Goal: Task Accomplishment & Management: Use online tool/utility

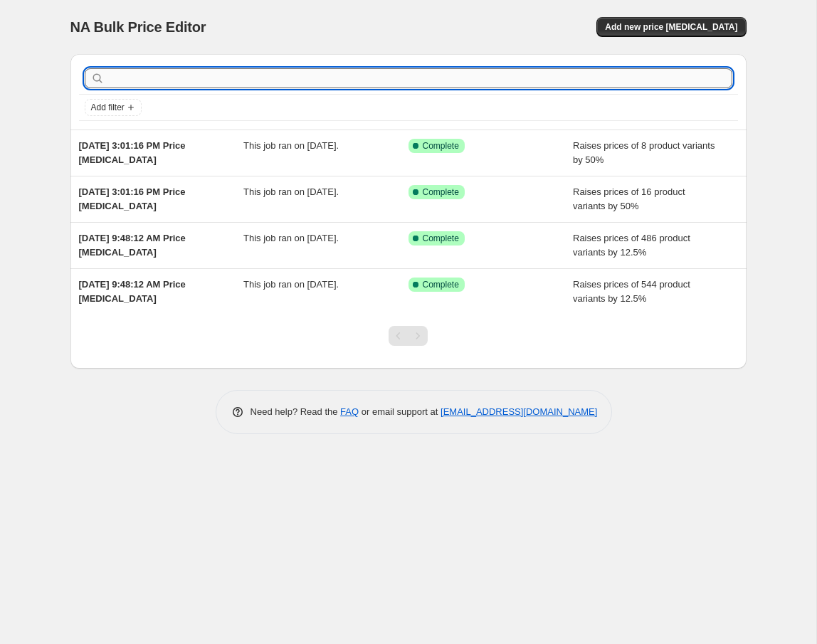
click at [162, 85] on input "text" at bounding box center [419, 78] width 625 height 20
type input "REFECTOCIL"
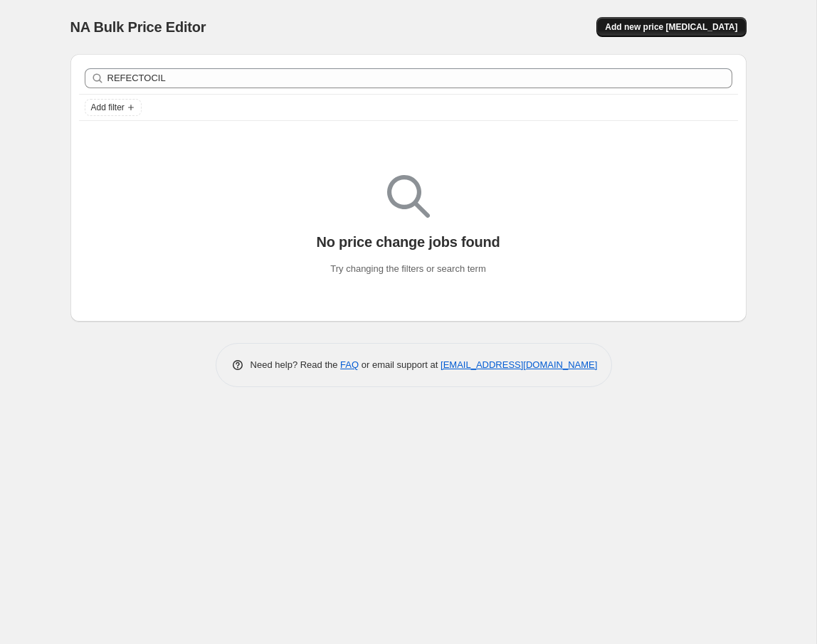
click at [681, 24] on span "Add new price [MEDICAL_DATA]" at bounding box center [671, 26] width 132 height 11
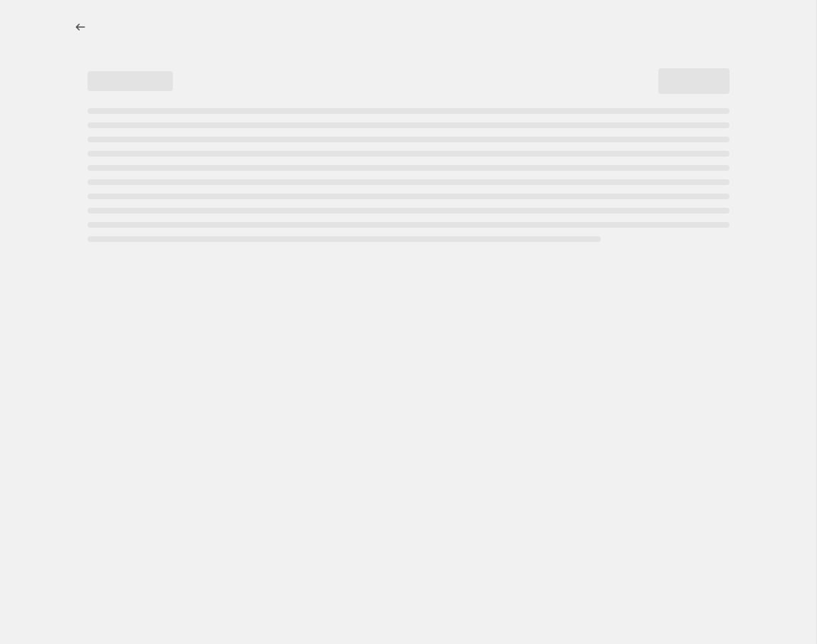
select select "percentage"
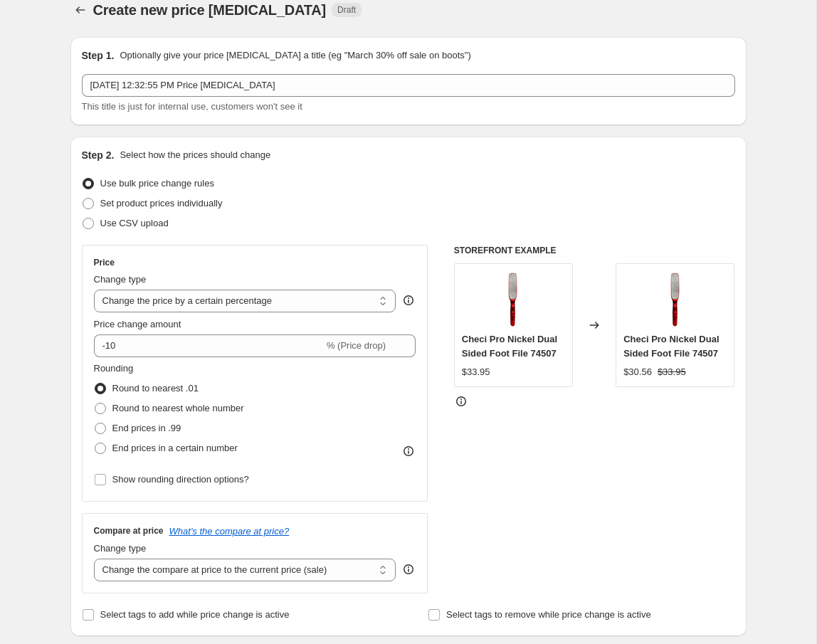
scroll to position [22, 0]
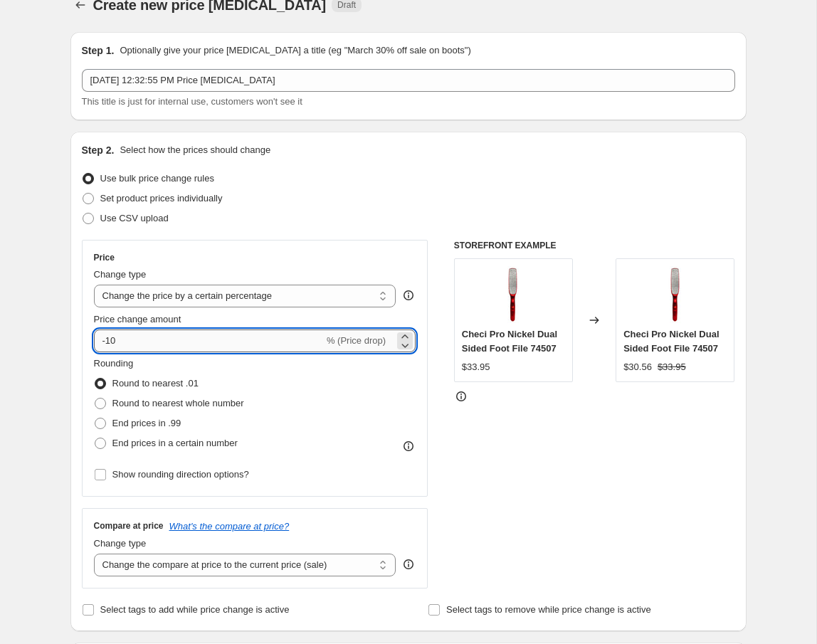
click at [156, 336] on input "-10" at bounding box center [209, 340] width 230 height 23
type input "-1"
type input "-32.45"
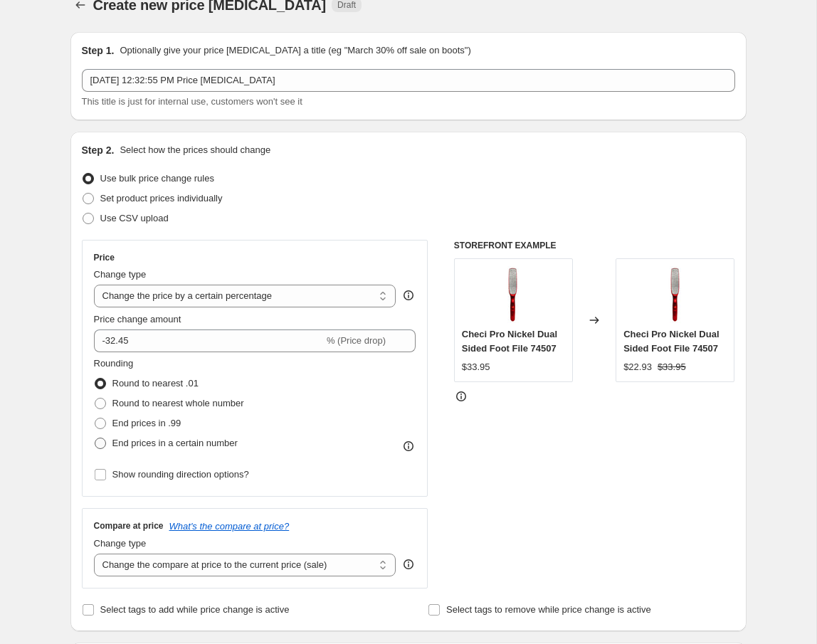
click at [102, 443] on span at bounding box center [100, 442] width 11 height 11
click at [95, 438] on input "End prices in a certain number" at bounding box center [95, 437] width 1 height 1
radio input "true"
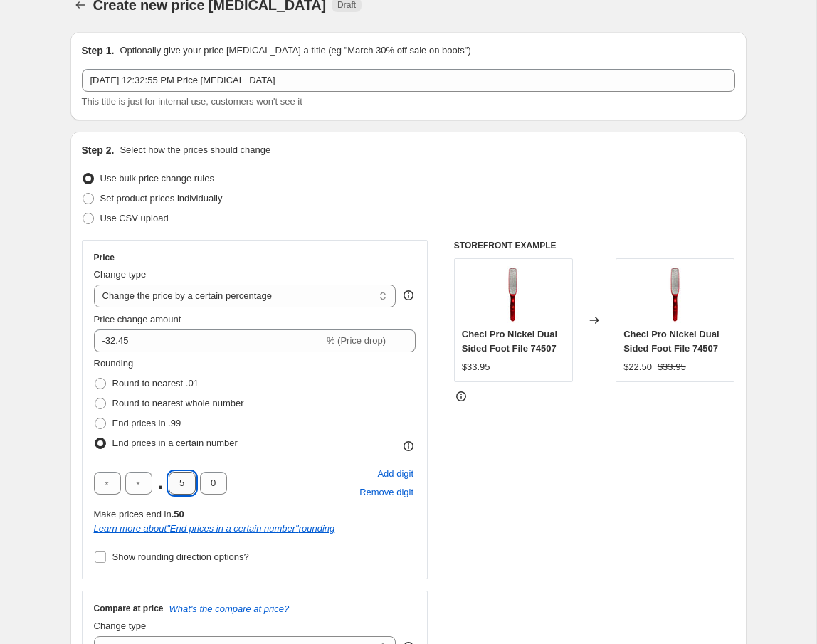
drag, startPoint x: 180, startPoint y: 482, endPoint x: 193, endPoint y: 487, distance: 13.7
click at [195, 487] on div ". 5 0" at bounding box center [160, 483] width 133 height 23
type input "9"
click at [215, 483] on input "0" at bounding box center [213, 483] width 27 height 23
type input "5"
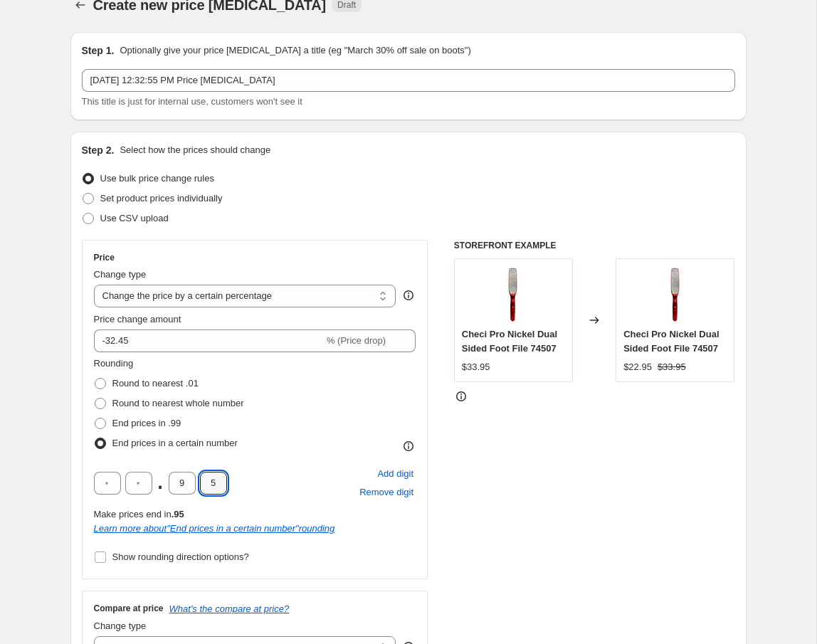
click at [285, 444] on div "Rounding Round to nearest .01 Round to nearest whole number End prices in .99 E…" at bounding box center [255, 404] width 322 height 97
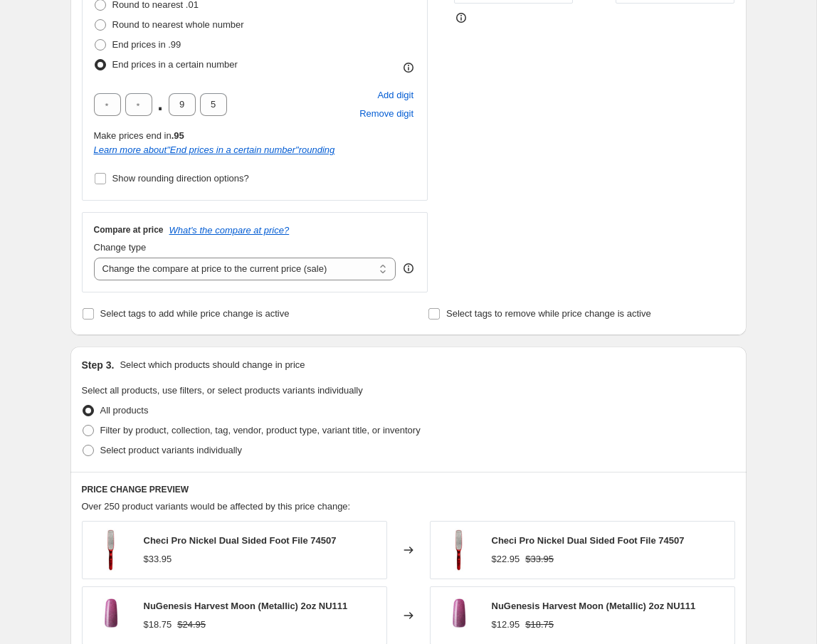
scroll to position [402, 0]
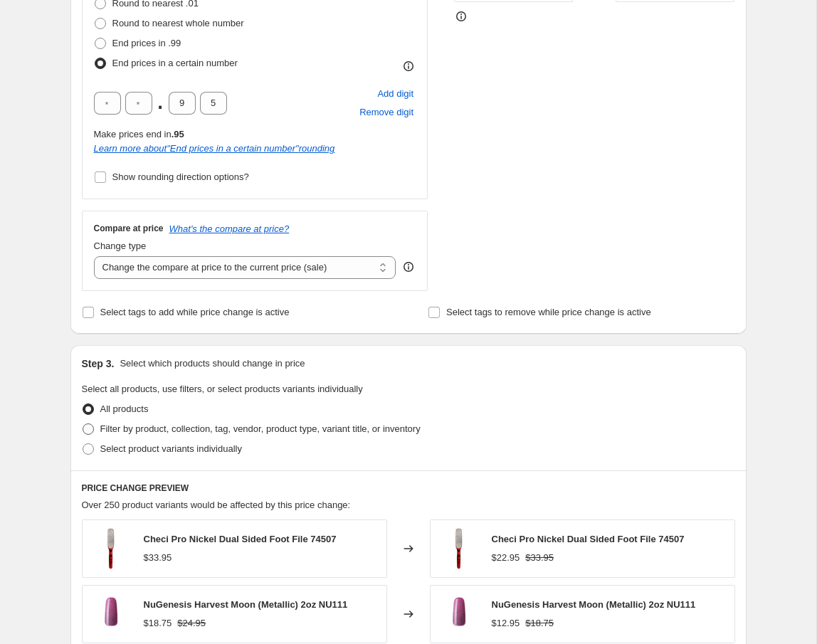
click at [87, 430] on span at bounding box center [88, 428] width 11 height 11
click at [83, 424] on input "Filter by product, collection, tag, vendor, product type, variant title, or inv…" at bounding box center [83, 423] width 1 height 1
radio input "true"
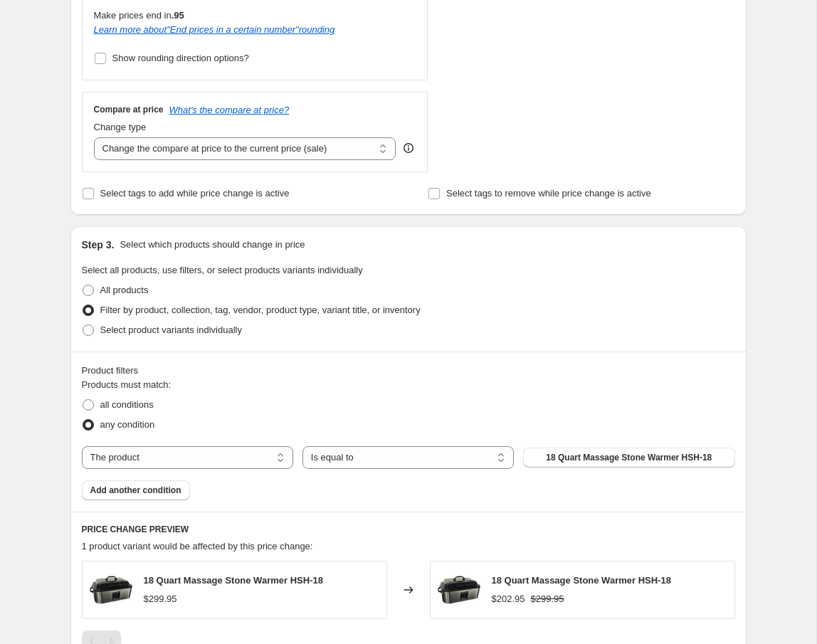
scroll to position [525, 0]
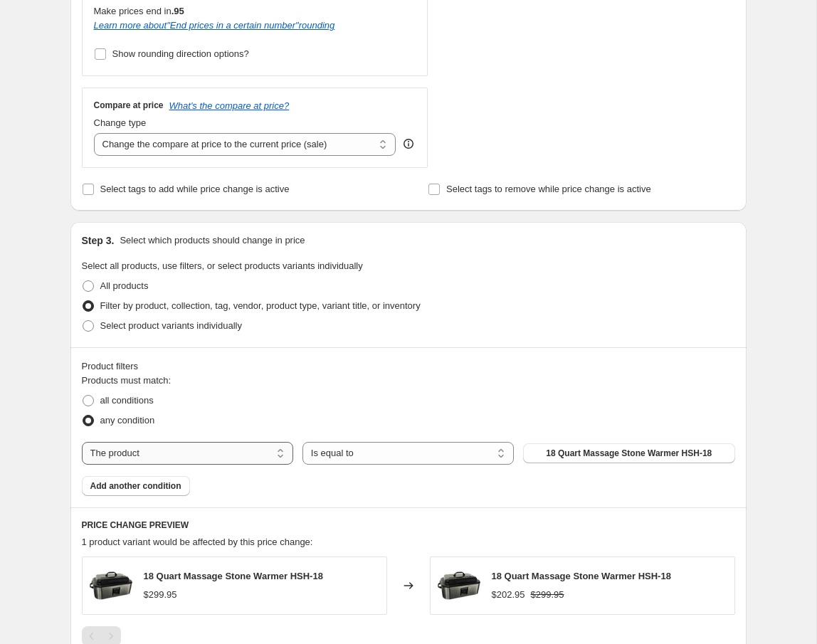
click at [248, 455] on select "The product The product's collection The product's tag The product's vendor The…" at bounding box center [187, 453] width 211 height 23
click at [82, 442] on select "The product The product's collection The product's tag The product's vendor The…" at bounding box center [187, 453] width 211 height 23
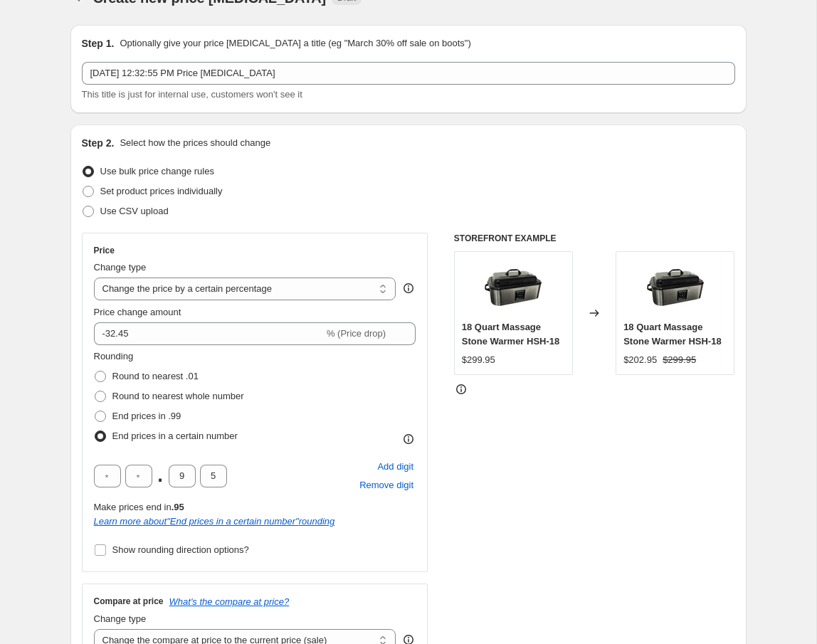
scroll to position [28, 0]
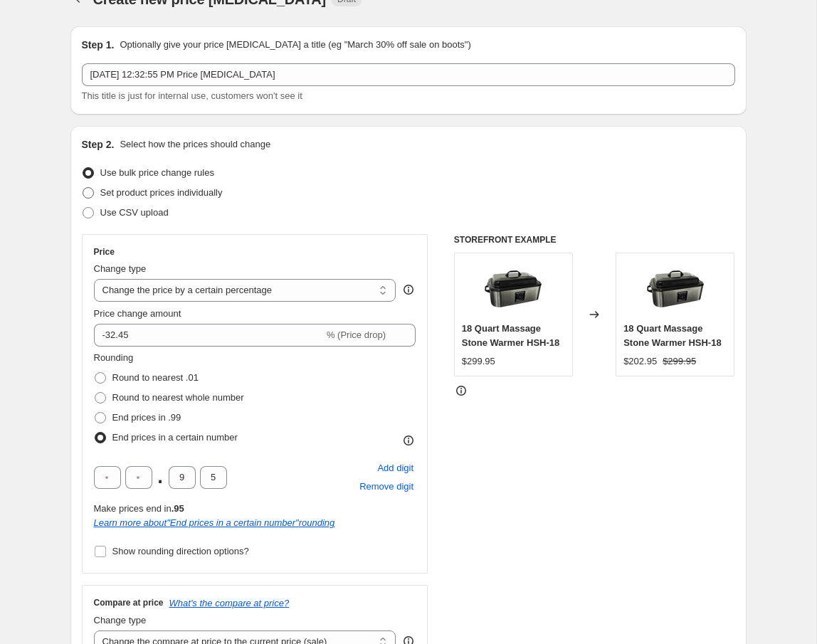
click at [100, 198] on span "Set product prices individually" at bounding box center [161, 193] width 122 height 14
click at [83, 188] on input "Set product prices individually" at bounding box center [83, 187] width 1 height 1
radio input "true"
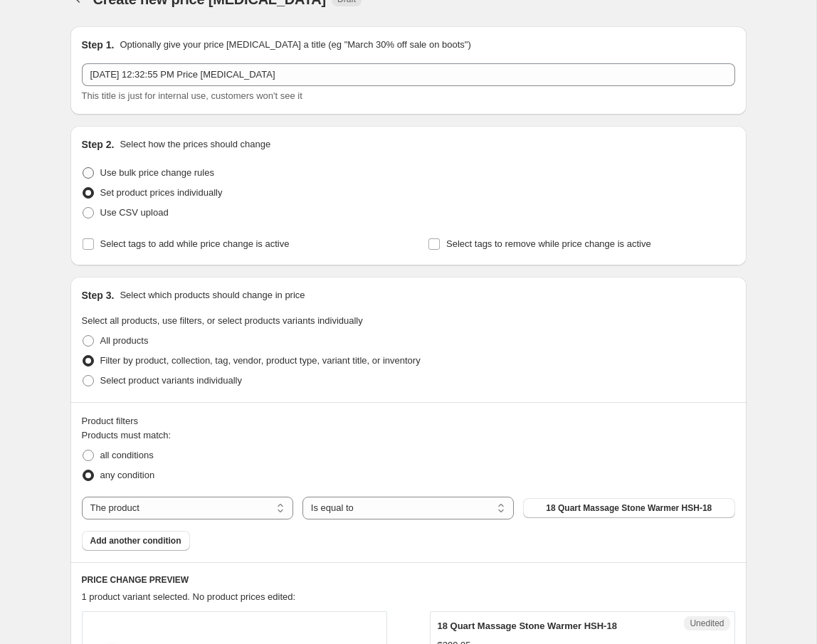
click at [93, 172] on span at bounding box center [88, 172] width 11 height 11
click at [83, 168] on input "Use bulk price change rules" at bounding box center [83, 167] width 1 height 1
radio input "true"
select select "percentage"
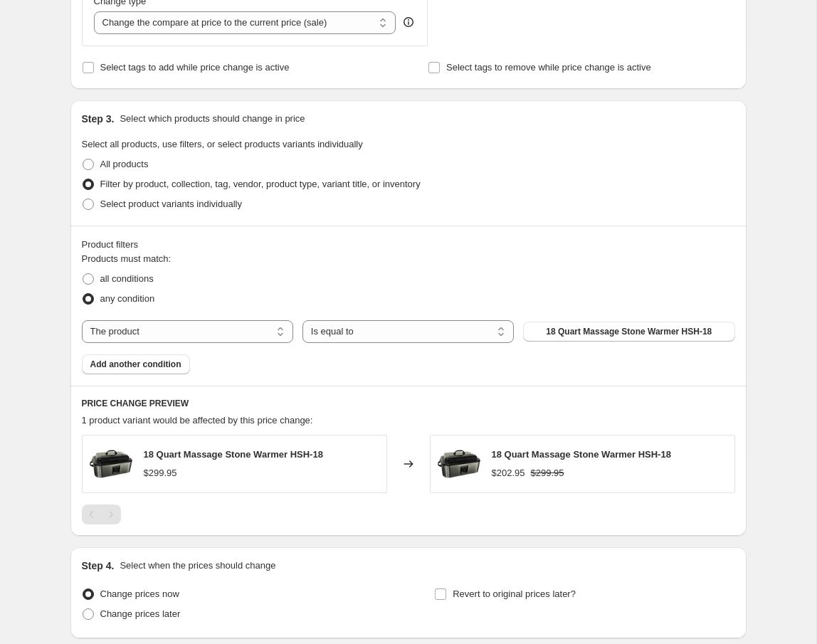
scroll to position [759, 0]
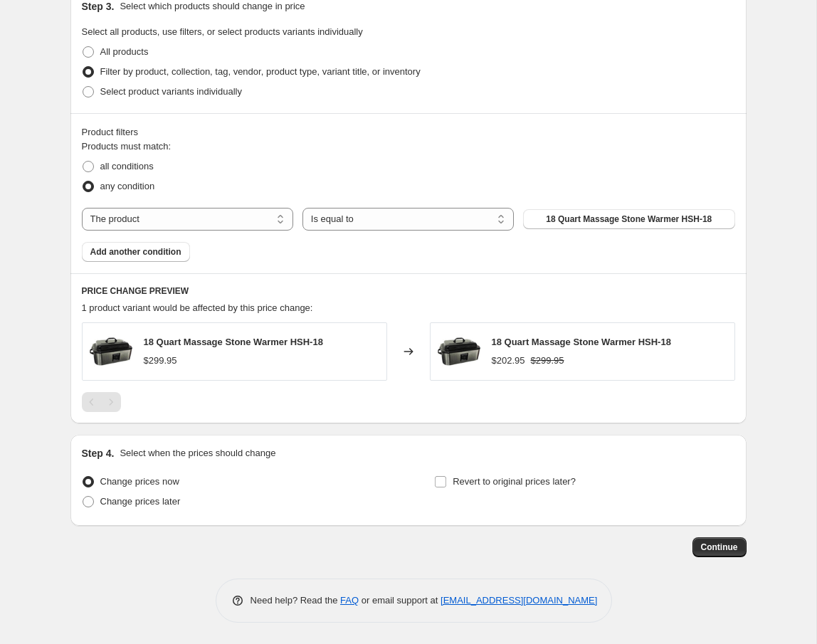
click at [401, 296] on div "PRICE CHANGE PREVIEW 1 product variant would be affected by this price change: …" at bounding box center [408, 348] width 676 height 150
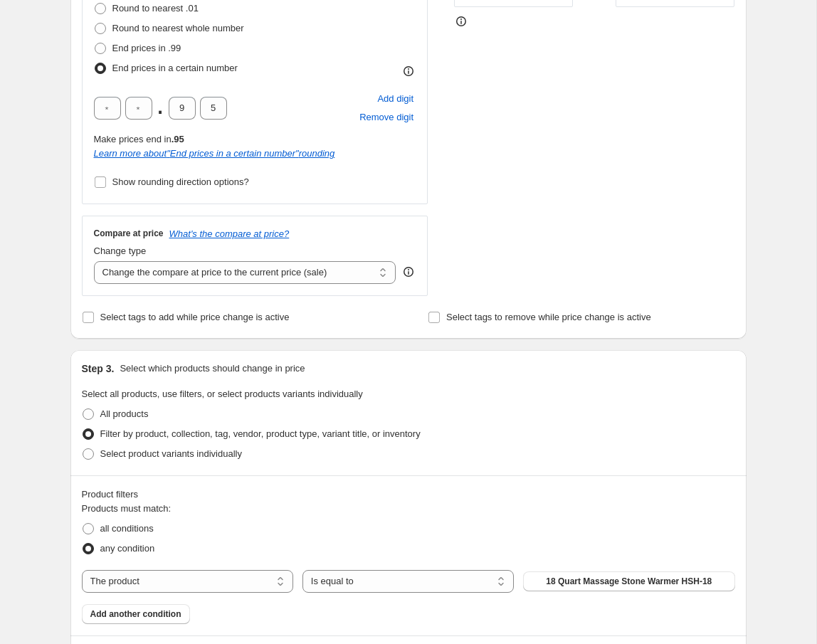
scroll to position [394, 0]
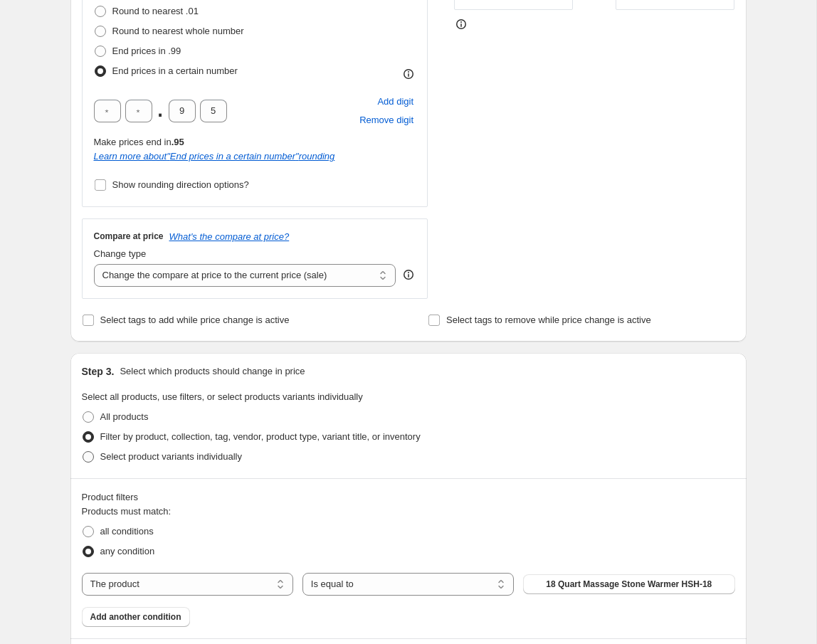
click at [95, 462] on label "Select product variants individually" at bounding box center [162, 457] width 160 height 20
click at [83, 452] on input "Select product variants individually" at bounding box center [83, 451] width 1 height 1
radio input "true"
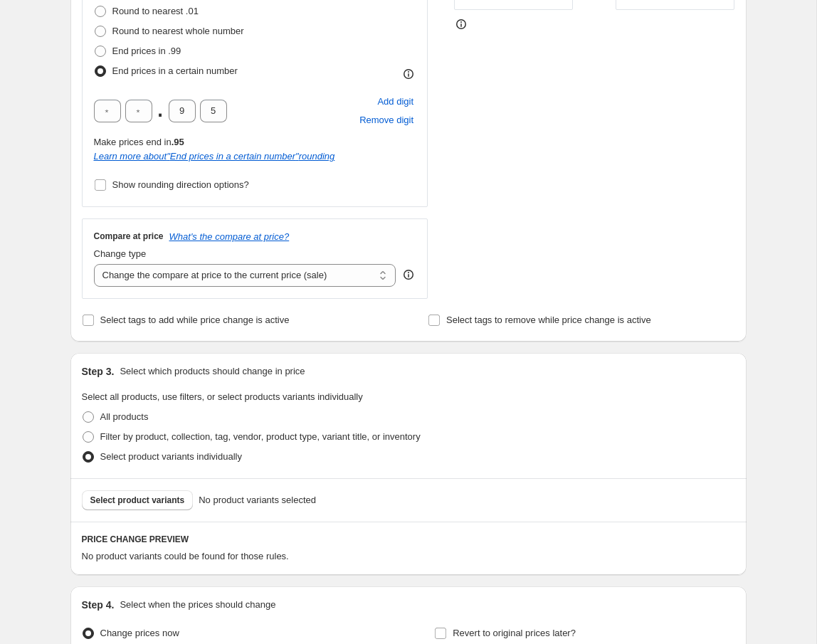
click at [92, 447] on label "Select product variants individually" at bounding box center [162, 457] width 160 height 20
click at [83, 451] on input "Select product variants individually" at bounding box center [83, 451] width 1 height 1
click at [96, 435] on label "Filter by product, collection, tag, vendor, product type, variant title, or inv…" at bounding box center [251, 437] width 339 height 20
click at [83, 432] on input "Filter by product, collection, tag, vendor, product type, variant title, or inv…" at bounding box center [83, 431] width 1 height 1
radio input "true"
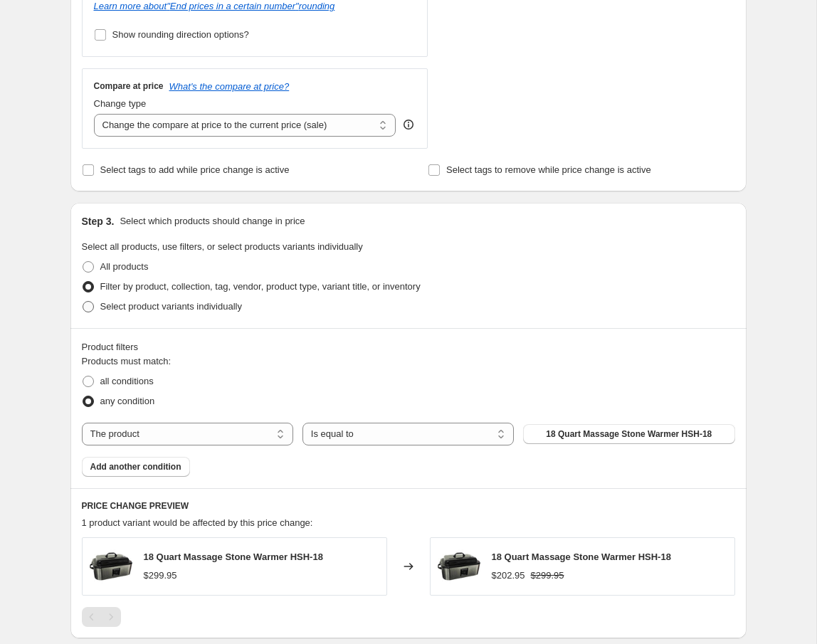
scroll to position [546, 0]
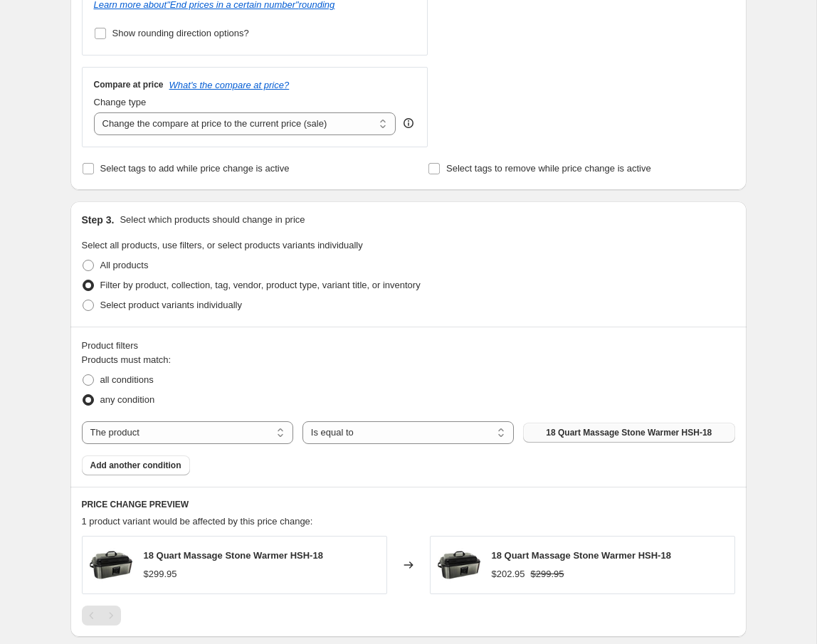
click at [716, 433] on button "18 Quart Massage Stone Warmer HSH-18" at bounding box center [628, 433] width 211 height 20
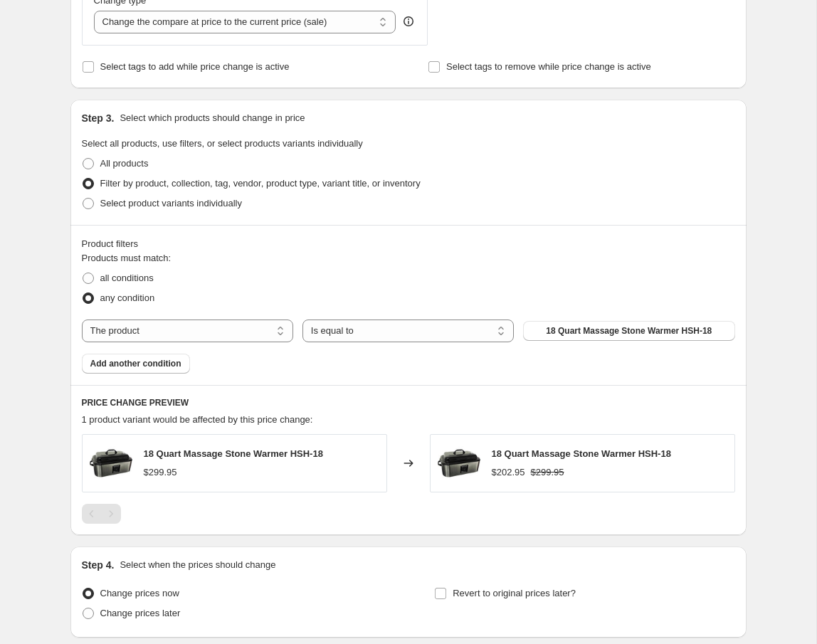
scroll to position [640, 0]
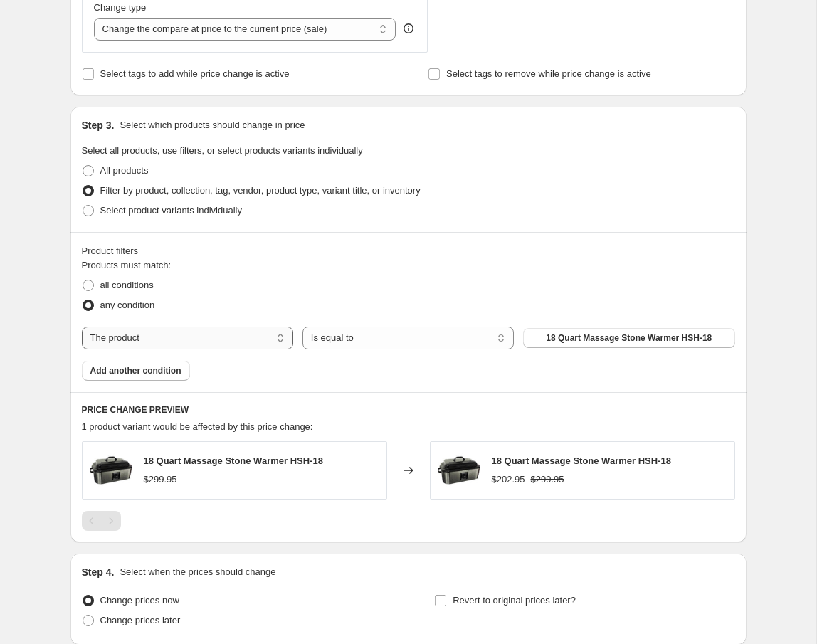
click at [272, 341] on select "The product The product's collection The product's tag The product's vendor The…" at bounding box center [187, 337] width 211 height 23
select select "collection"
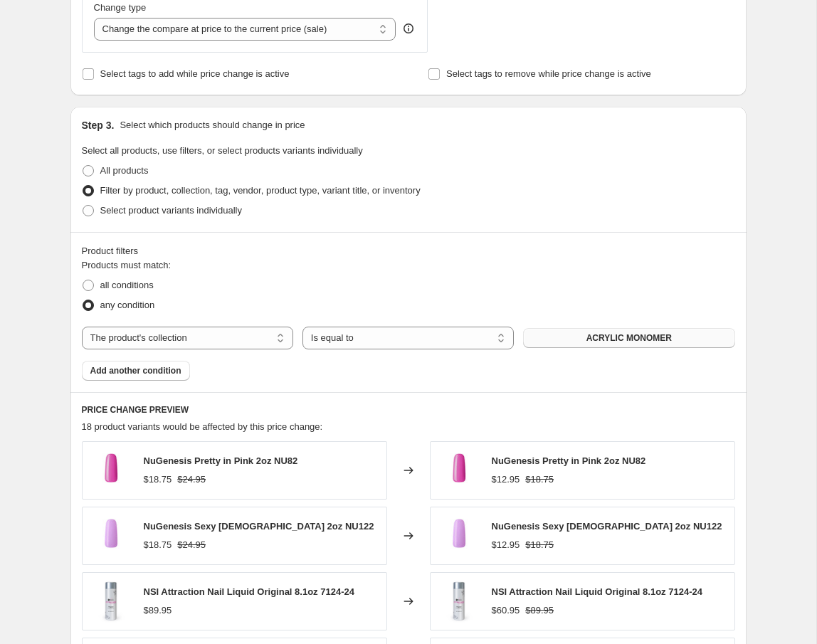
click at [655, 341] on span "ACRYLIC MONOMER" at bounding box center [628, 337] width 85 height 11
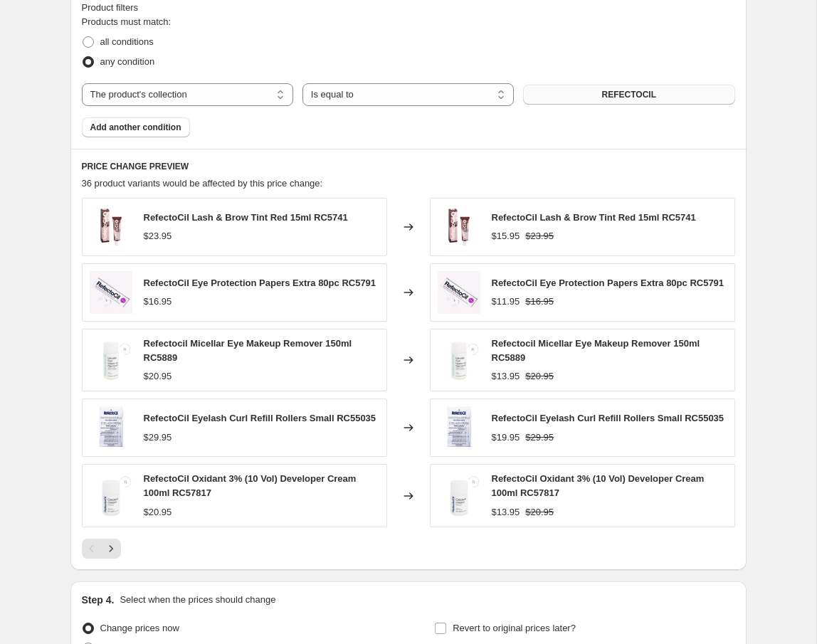
scroll to position [1038, 0]
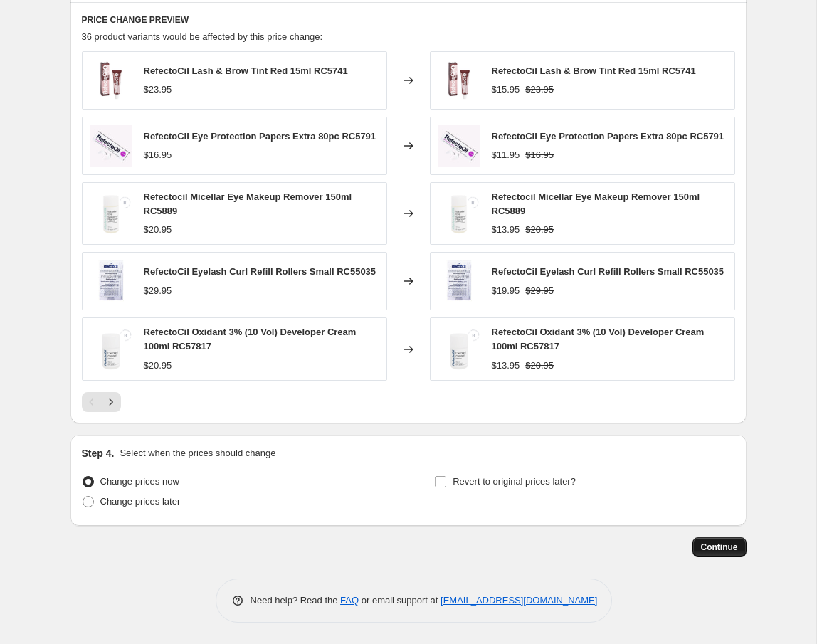
click at [723, 545] on span "Continue" at bounding box center [719, 546] width 37 height 11
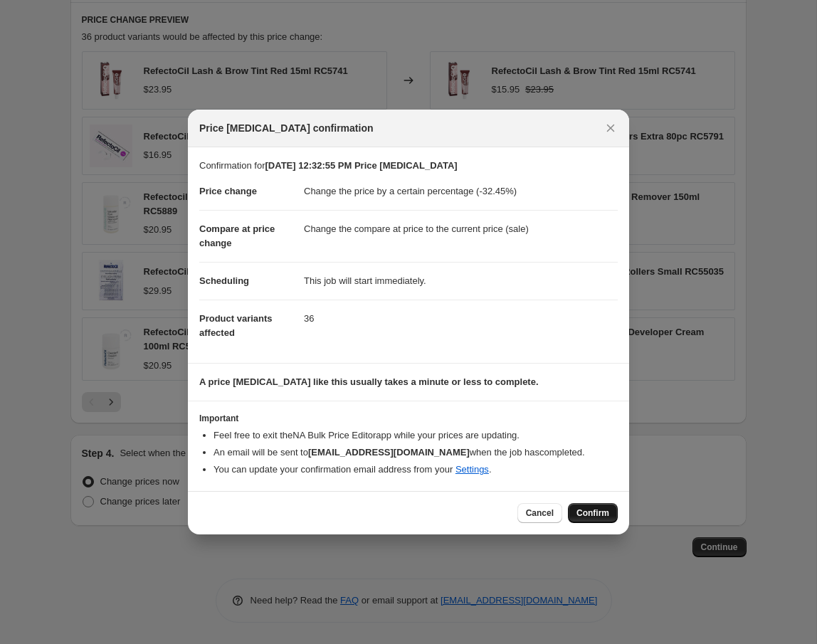
click at [612, 518] on button "Confirm" at bounding box center [593, 513] width 50 height 20
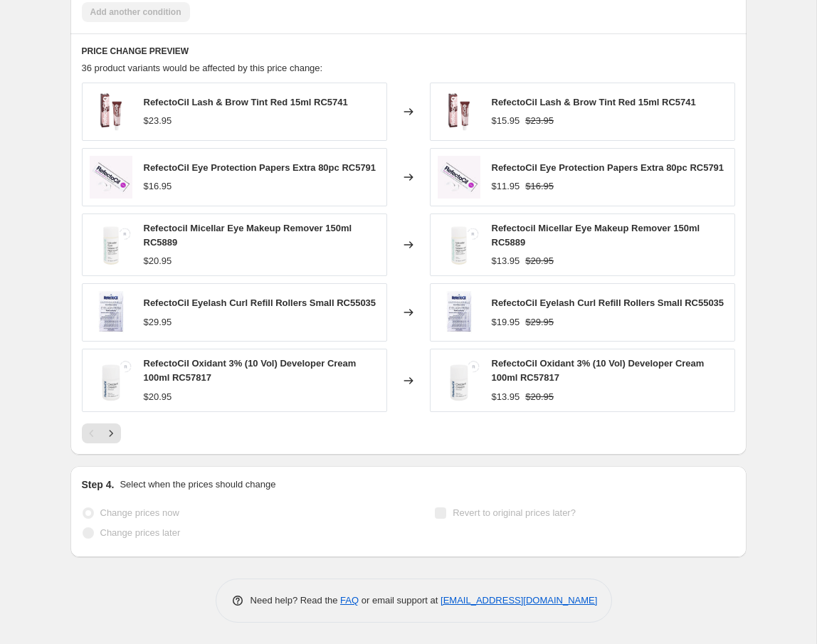
scroll to position [1110, 0]
select select "percentage"
select select "collection"
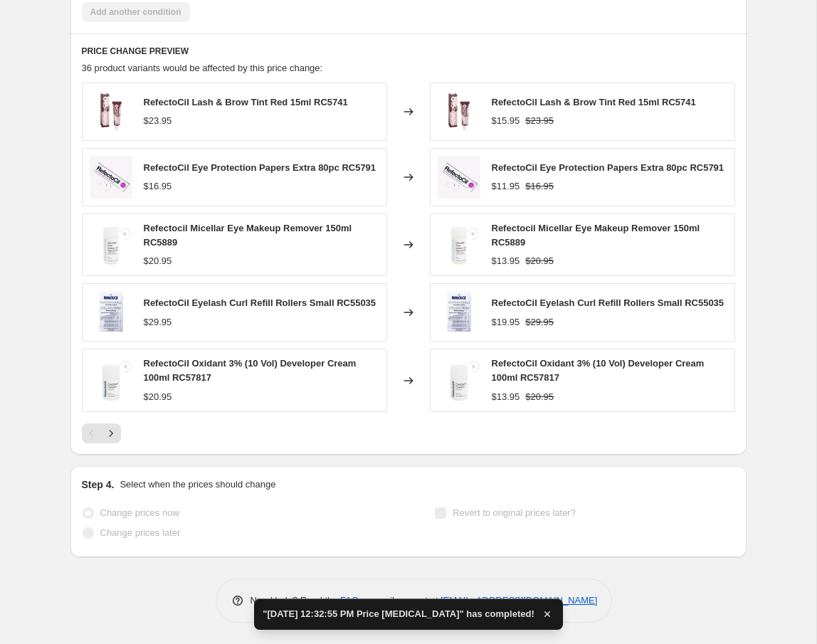
scroll to position [0, 0]
